Goal: Information Seeking & Learning: Learn about a topic

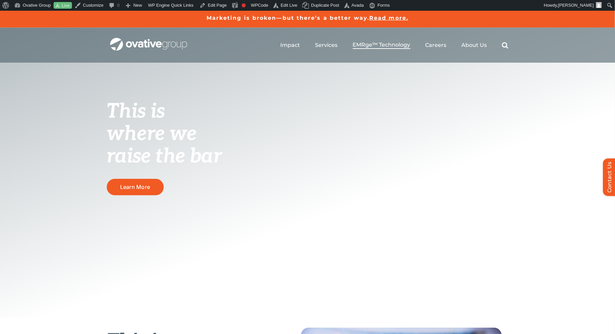
click at [387, 46] on span "EMRge™ Technology" at bounding box center [382, 45] width 58 height 7
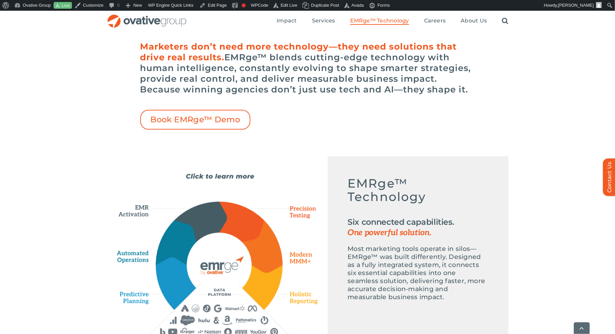
scroll to position [219, 0]
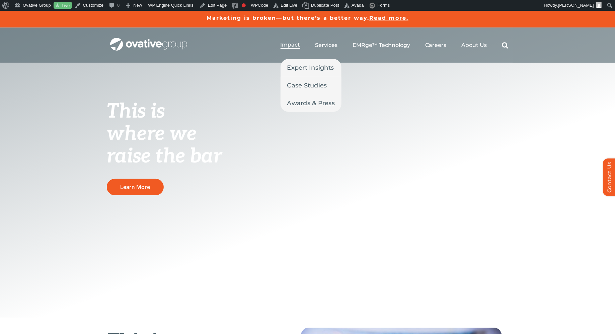
click at [292, 46] on span "Impact" at bounding box center [291, 45] width 20 height 7
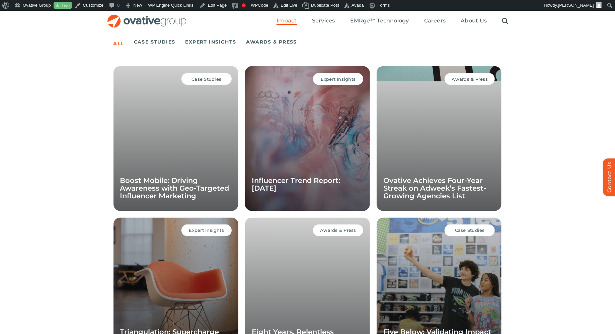
scroll to position [444, 0]
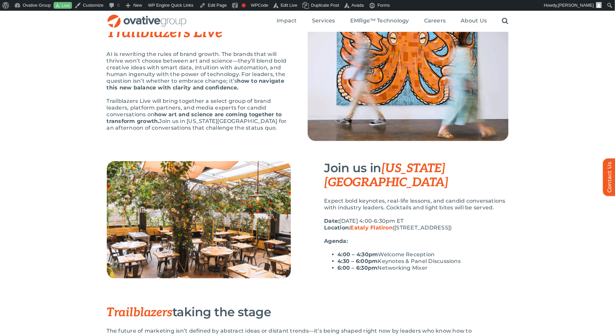
scroll to position [62, 0]
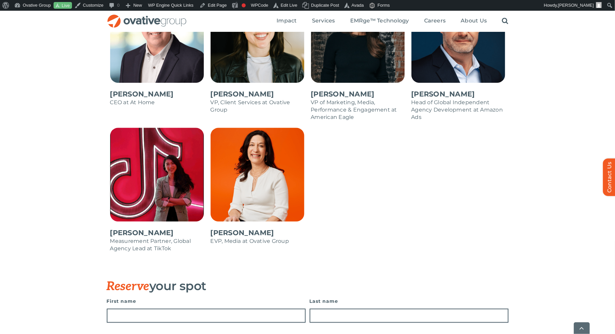
scroll to position [691, 0]
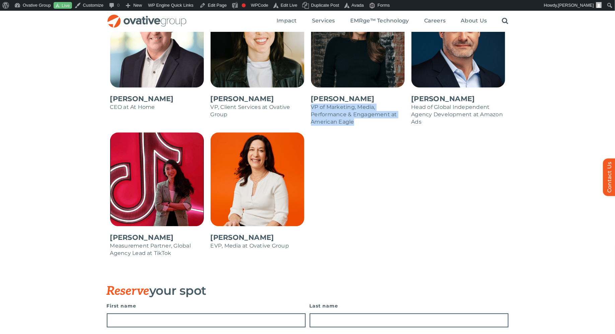
drag, startPoint x: 311, startPoint y: 108, endPoint x: 361, endPoint y: 121, distance: 51.1
click at [361, 121] on p "VP of Marketing, Media, Performance & Engagement at American Eagle" at bounding box center [358, 114] width 94 height 22
copy p "VP of Marketing, Media, Performance & Engagement at American Eagle"
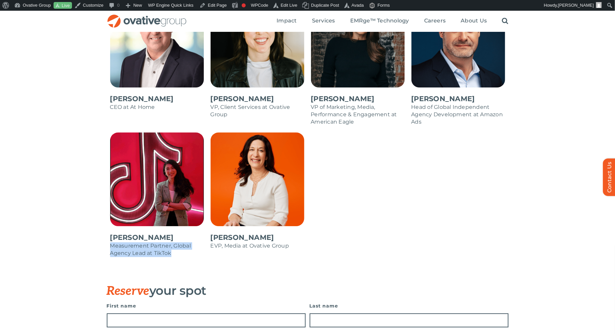
drag, startPoint x: 174, startPoint y: 253, endPoint x: 110, endPoint y: 248, distance: 64.5
click at [110, 248] on p "Measurement Partner, Global Agency Lead at TikTok" at bounding box center [157, 249] width 94 height 15
copy p "Measurement Partner, Global Agency Lead at TikTok"
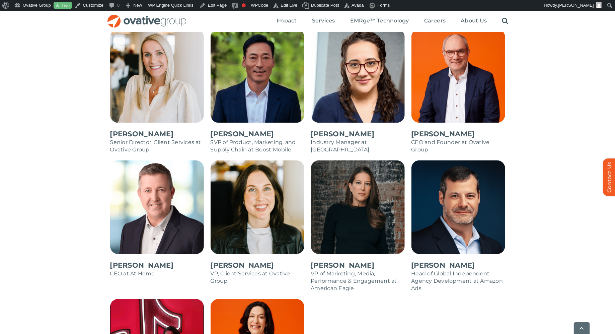
scroll to position [523, 0]
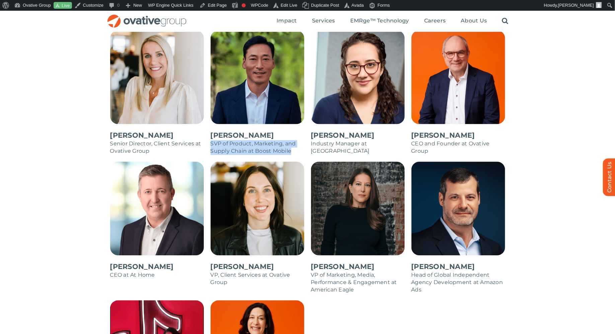
drag, startPoint x: 295, startPoint y: 150, endPoint x: 212, endPoint y: 143, distance: 83.4
click at [212, 143] on p "SVP of Product, Marketing, and Supply Chain at Boost Mobile" at bounding box center [258, 147] width 94 height 15
copy p "SVP of Product, Marketing, and Supply Chain at Boost Mobile"
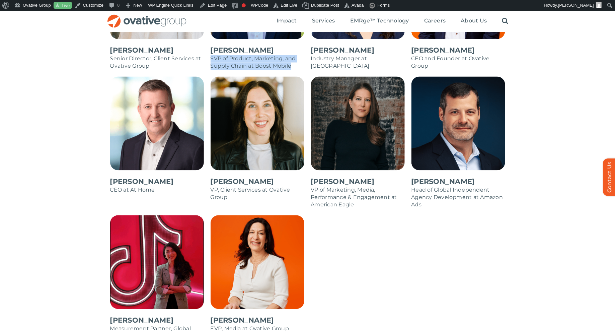
scroll to position [607, 0]
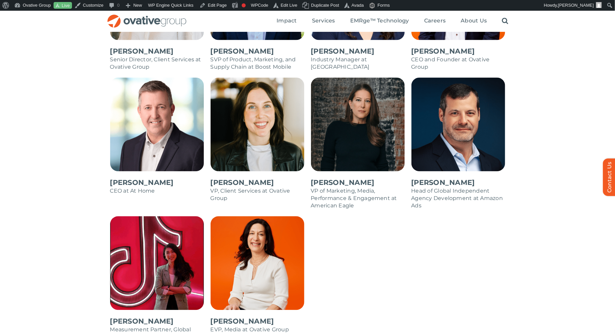
click at [157, 191] on p "CEO at At Home" at bounding box center [157, 190] width 94 height 7
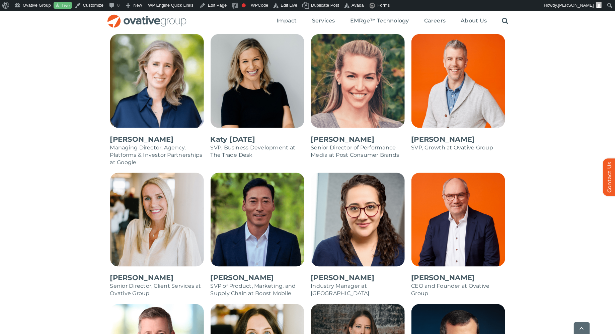
scroll to position [383, 0]
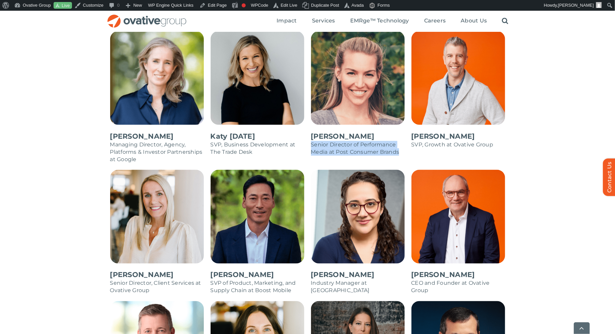
drag, startPoint x: 403, startPoint y: 153, endPoint x: 311, endPoint y: 146, distance: 92.3
click at [311, 146] on p "Senior Director of Performance Media at Post Consumer Brands" at bounding box center [358, 148] width 94 height 15
copy p "Senior Director of Performance Media at Post Consumer Brands"
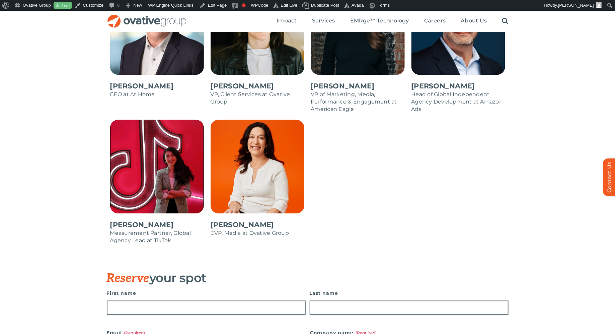
scroll to position [702, 0]
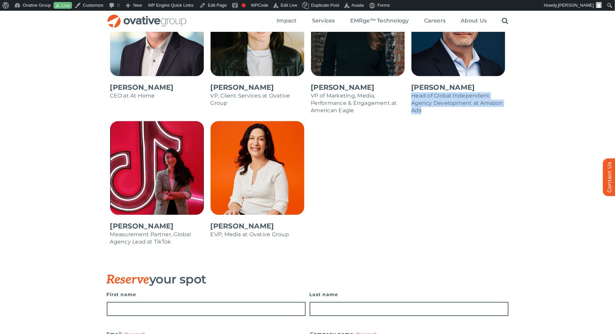
drag, startPoint x: 423, startPoint y: 109, endPoint x: 410, endPoint y: 98, distance: 17.1
click at [410, 98] on div "Michael Swilley Head of Global Independent Agency Development at Amazon Ads" at bounding box center [458, 51] width 100 height 139
copy p "Head of Global Independent Agency Development at Amazon Ads"
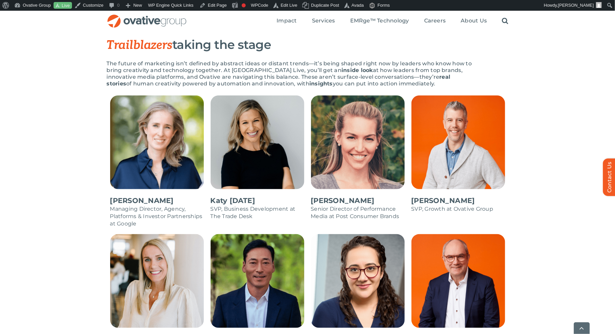
scroll to position [320, 0]
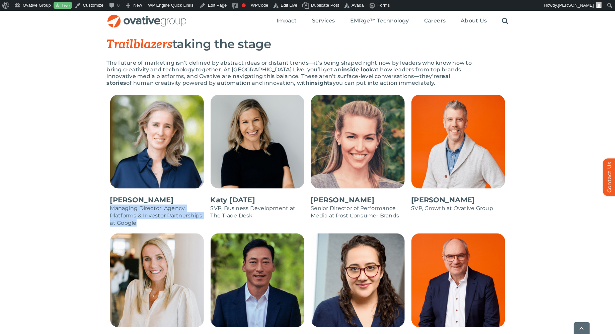
drag, startPoint x: 142, startPoint y: 222, endPoint x: 107, endPoint y: 209, distance: 37.6
click at [107, 209] on div "Alicia Carey Managing Director, Agency, Platforms & Investor Partnerships at Go…" at bounding box center [157, 164] width 100 height 139
copy p "Managing Director, Agency, Platforms & Investor Partnerships at Google"
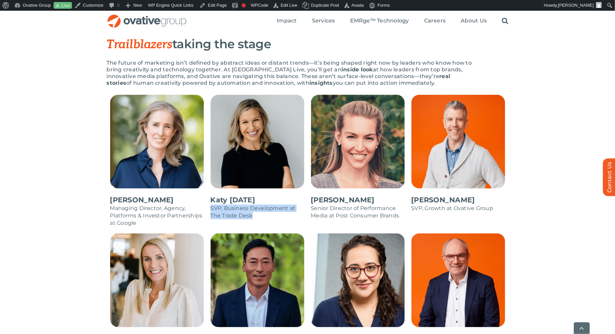
drag, startPoint x: 258, startPoint y: 217, endPoint x: 211, endPoint y: 208, distance: 47.9
click at [211, 208] on p "SVP, Business Development at The Trade Desk" at bounding box center [258, 212] width 94 height 15
copy p "SVP, Business Development at The Trade Desk"
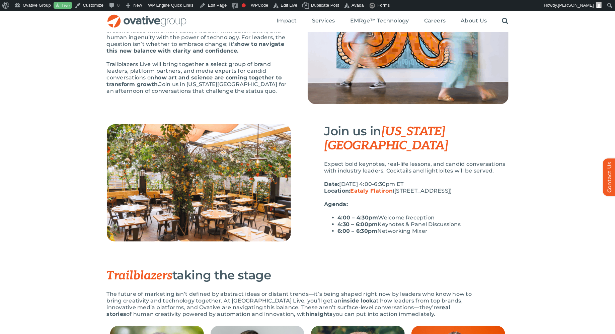
scroll to position [94, 0]
